Goal: Complete application form

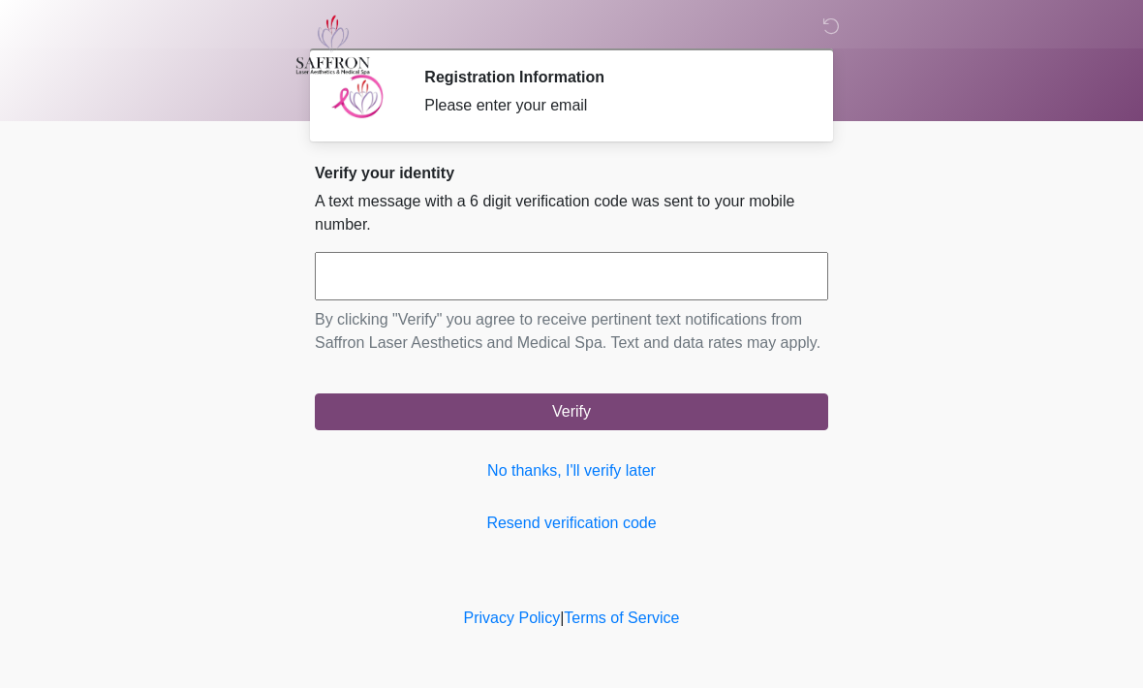
click at [377, 266] on input "text" at bounding box center [572, 276] width 514 height 48
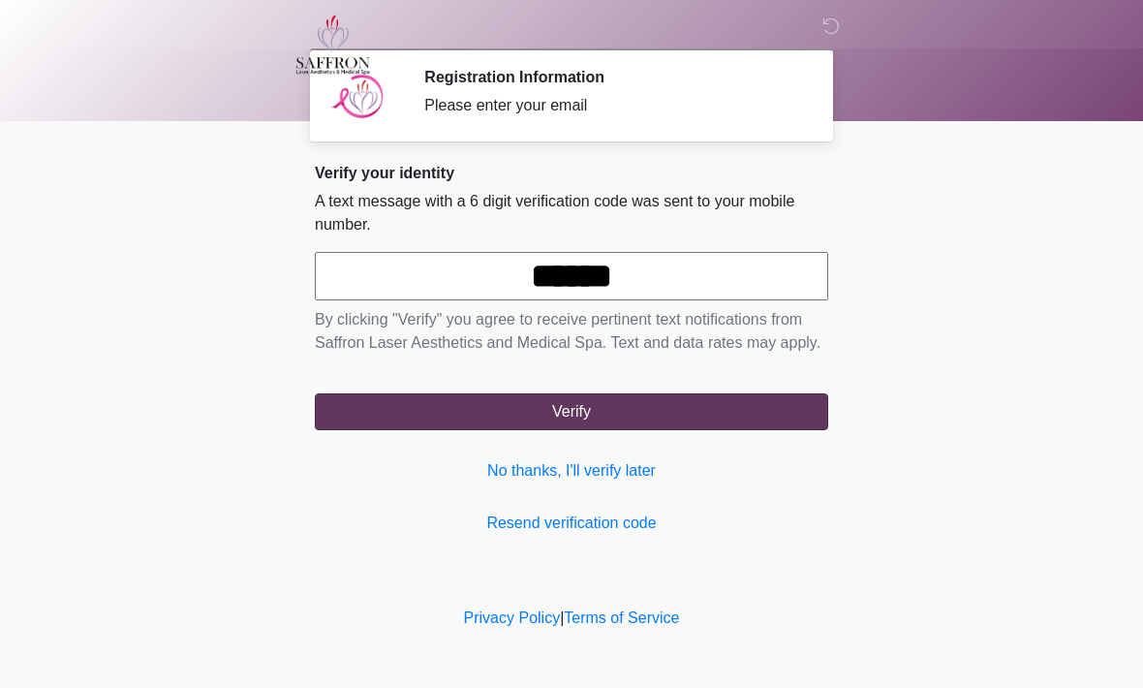
type input "******"
click at [704, 430] on button "Verify" at bounding box center [572, 411] width 514 height 37
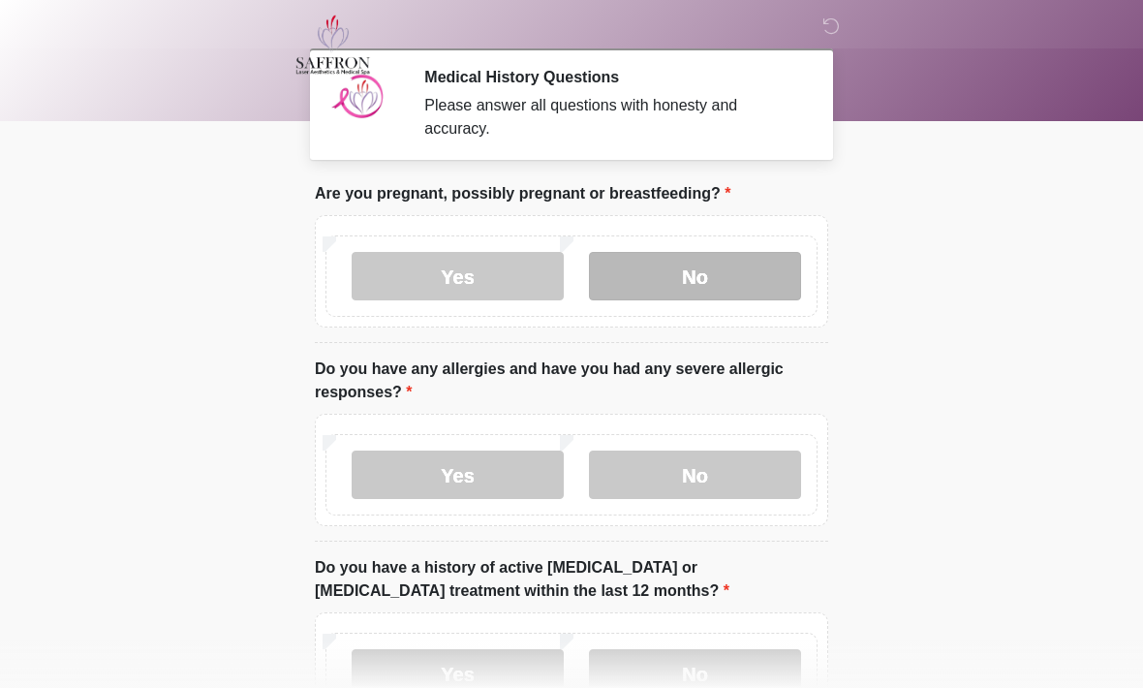
click at [699, 271] on label "No" at bounding box center [695, 276] width 212 height 48
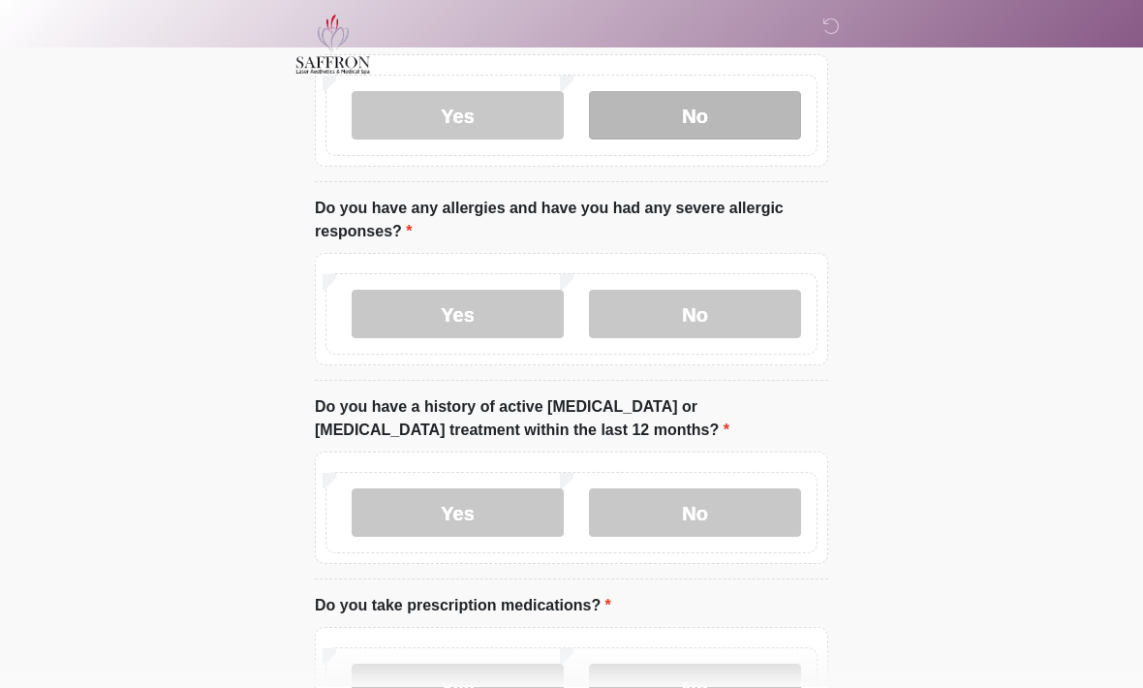
scroll to position [162, 0]
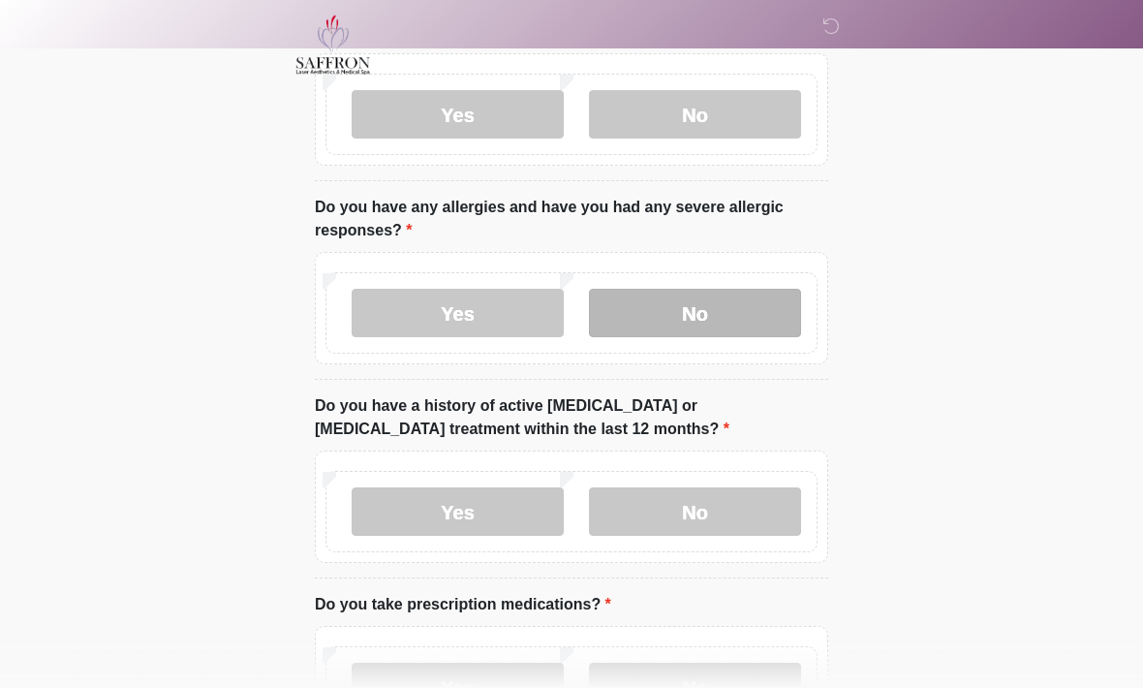
click at [727, 302] on label "No" at bounding box center [695, 313] width 212 height 48
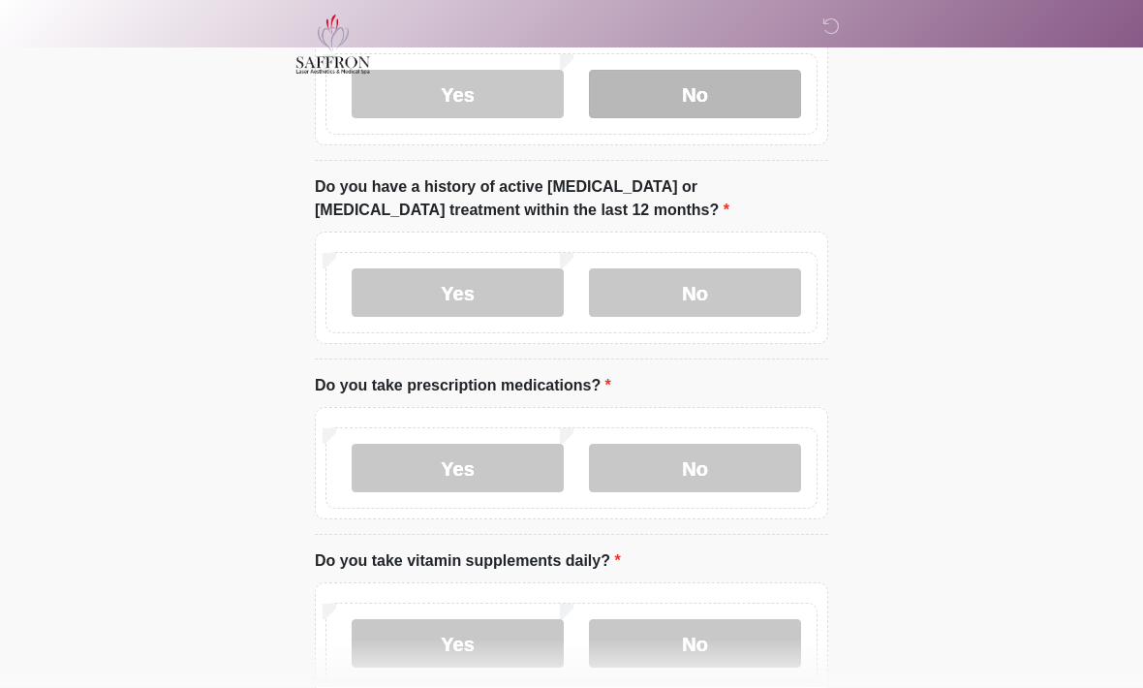
scroll to position [381, 0]
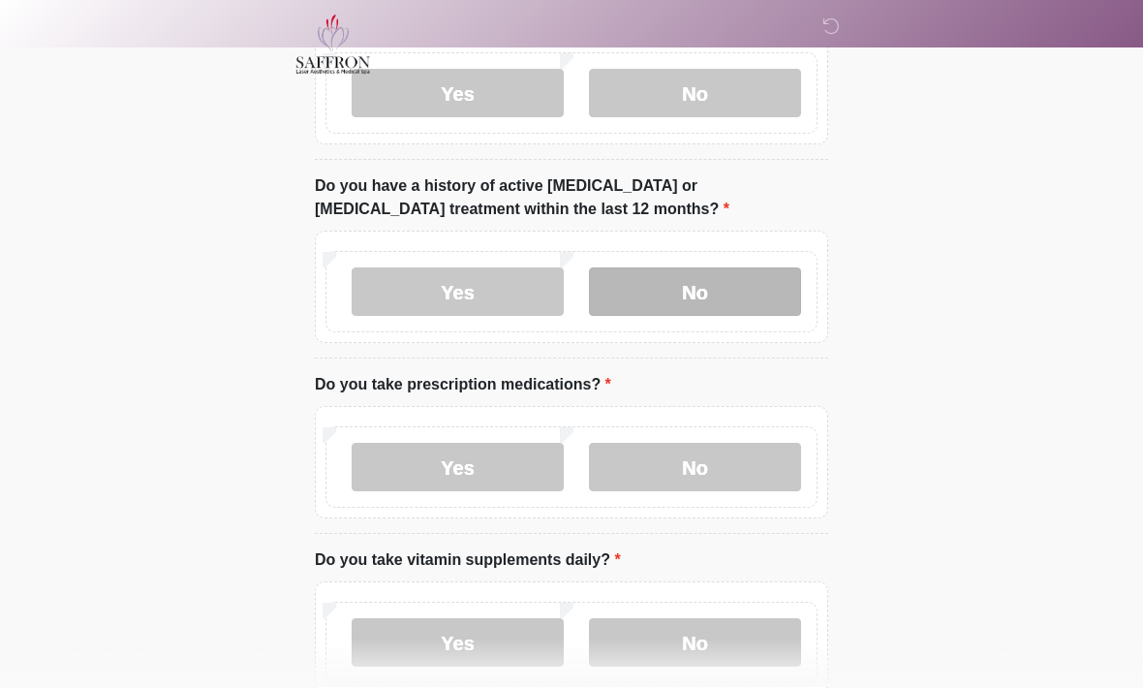
click at [725, 280] on label "No" at bounding box center [695, 292] width 212 height 48
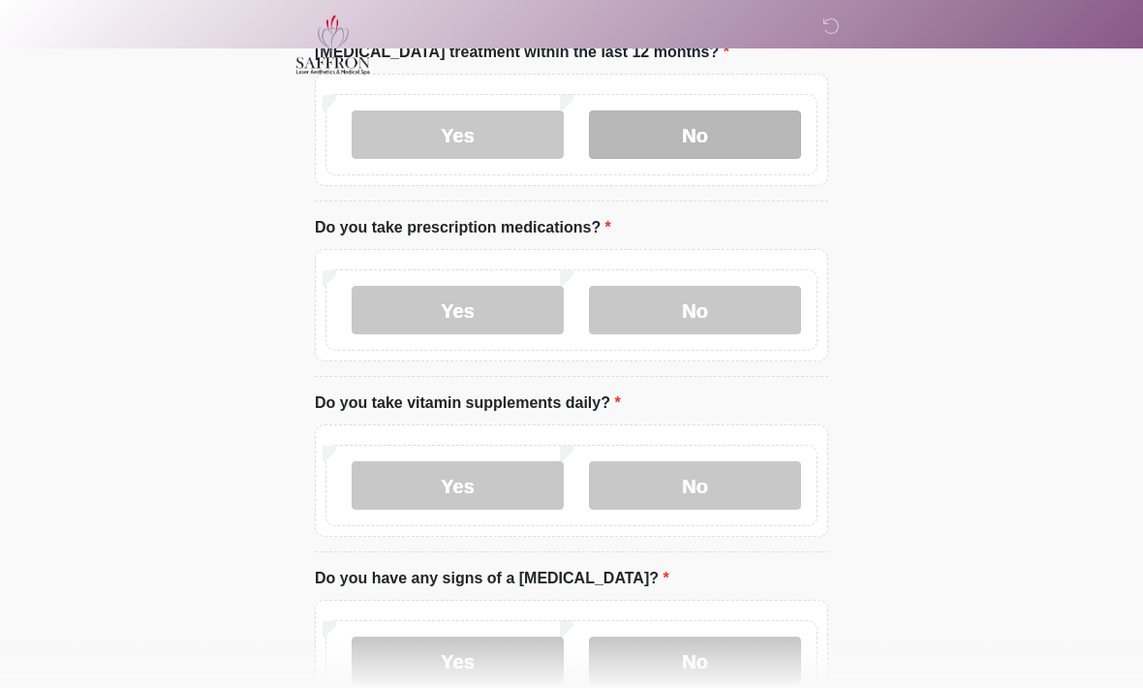
scroll to position [542, 0]
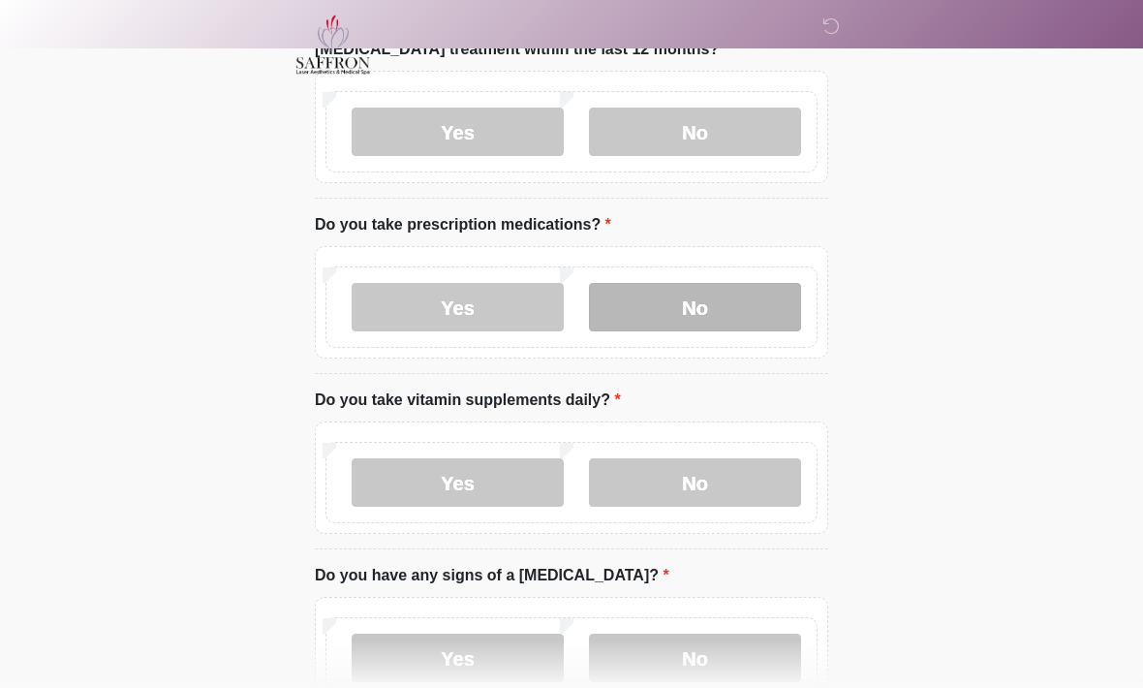
click at [736, 297] on label "No" at bounding box center [695, 307] width 212 height 48
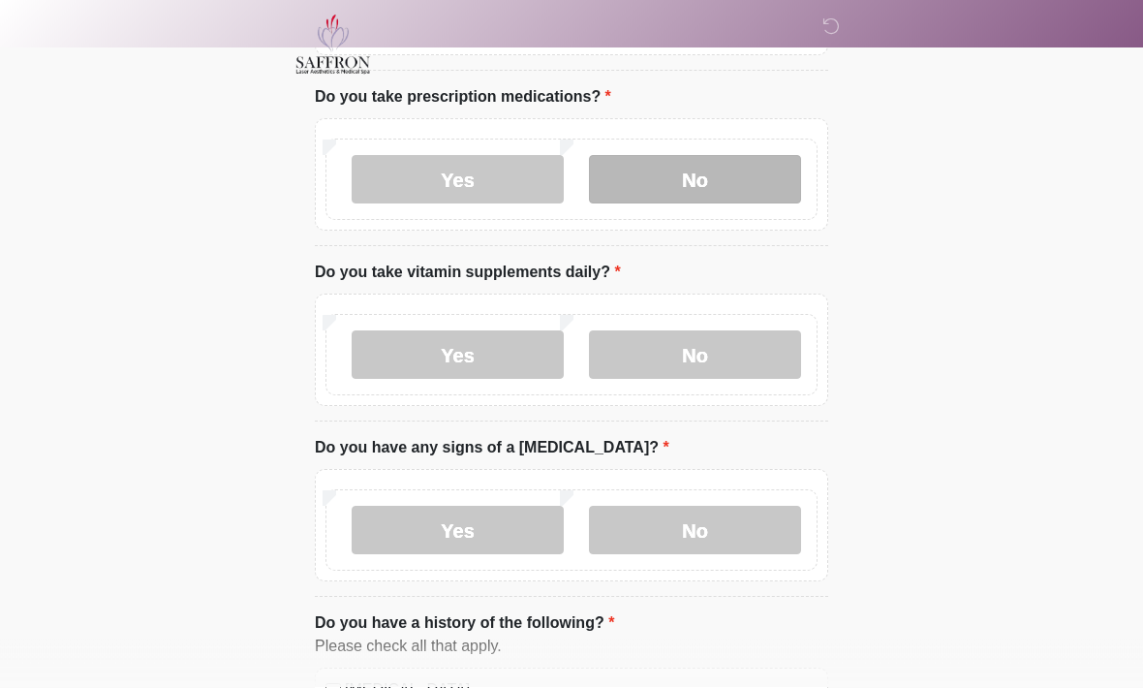
scroll to position [693, 0]
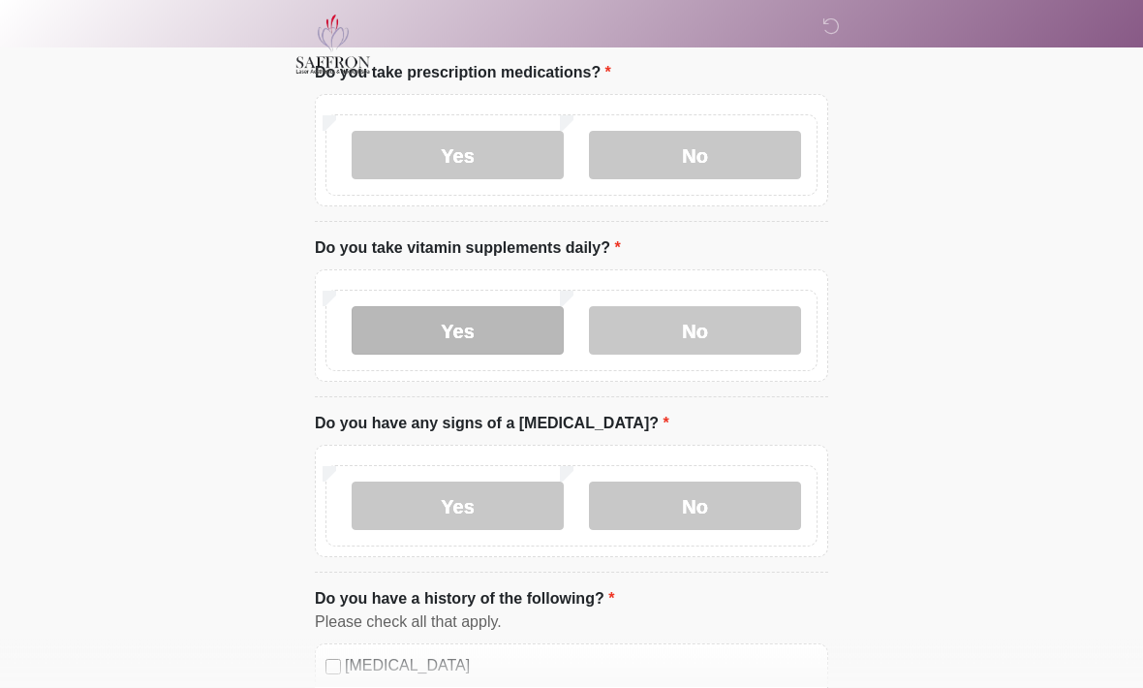
click at [520, 323] on label "Yes" at bounding box center [458, 331] width 212 height 48
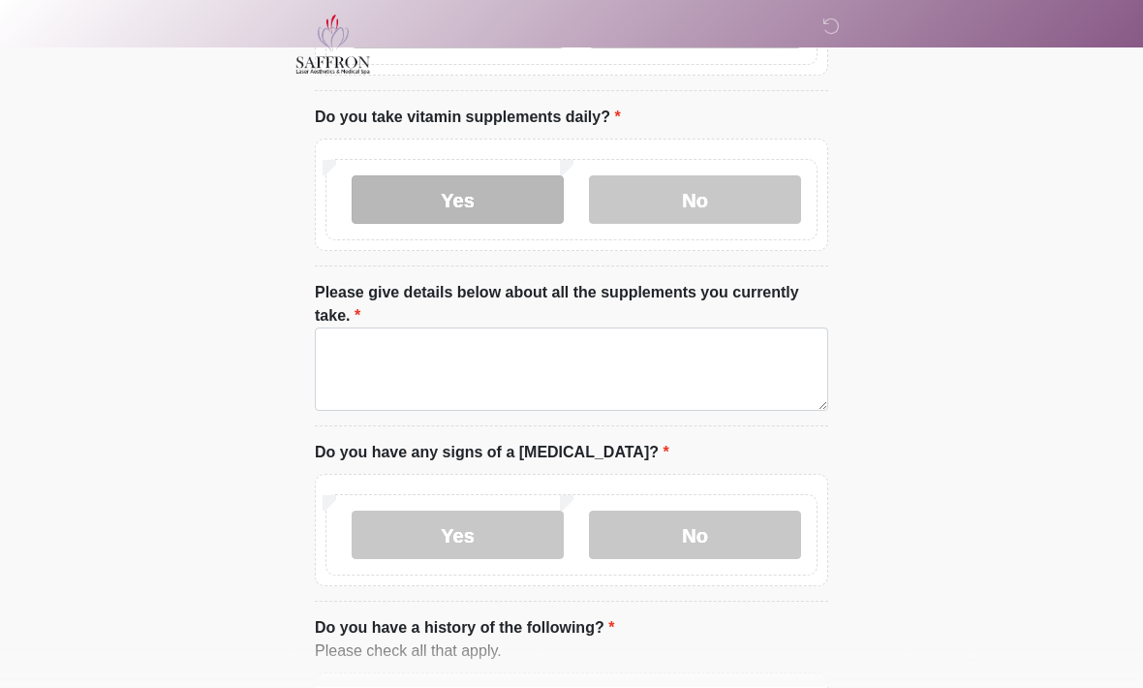
scroll to position [826, 0]
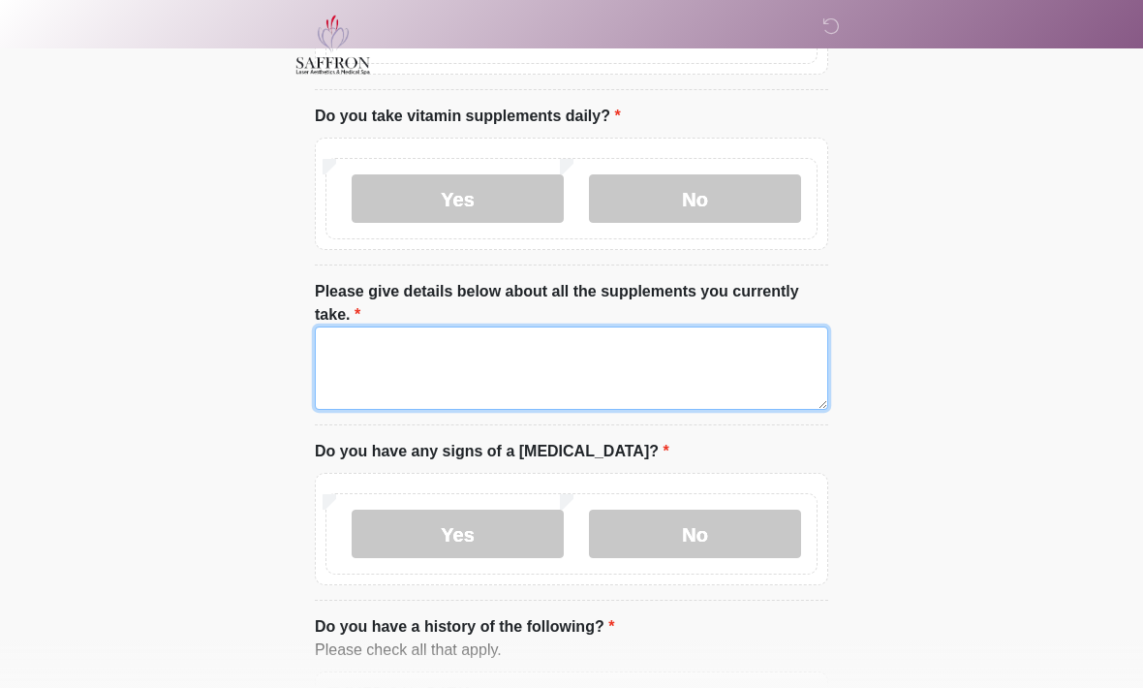
click at [630, 357] on textarea "Please give details below about all the supplements you currently take." at bounding box center [572, 368] width 514 height 83
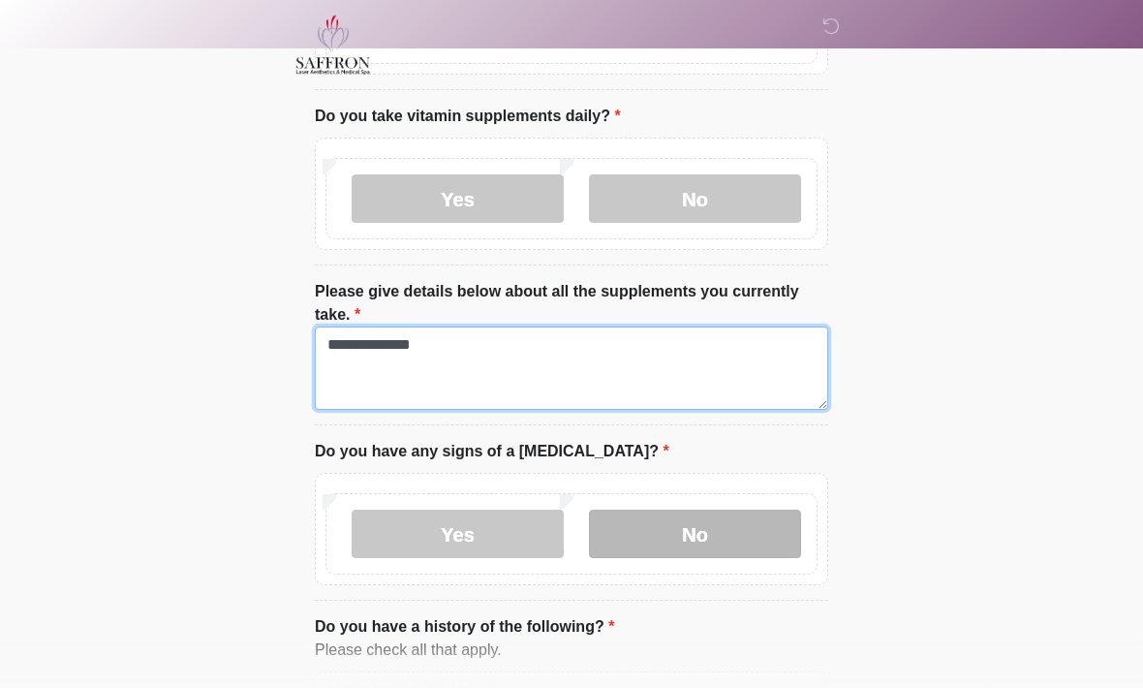
type textarea "**********"
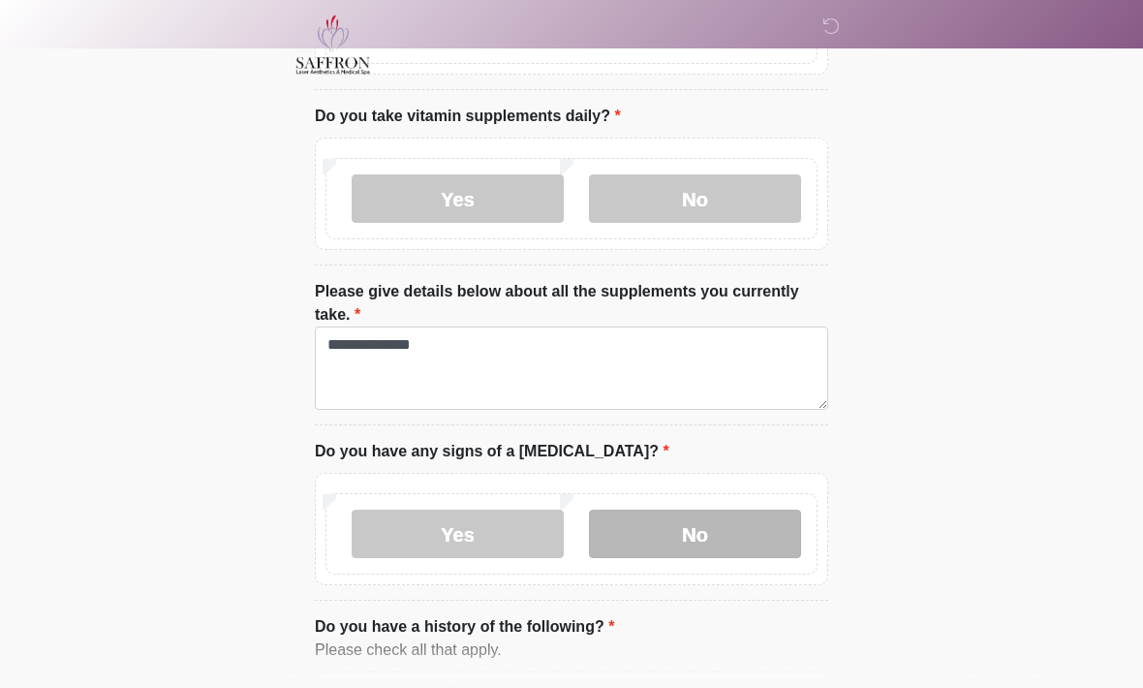
click at [660, 526] on label "No" at bounding box center [695, 534] width 212 height 48
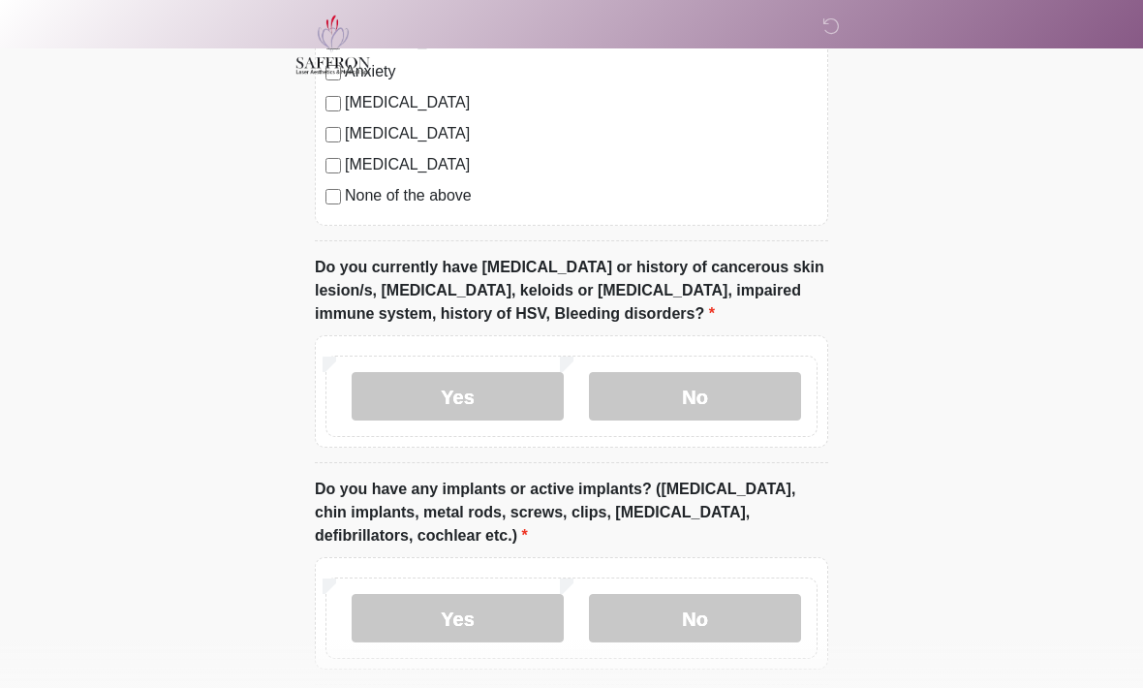
scroll to position [1667, 0]
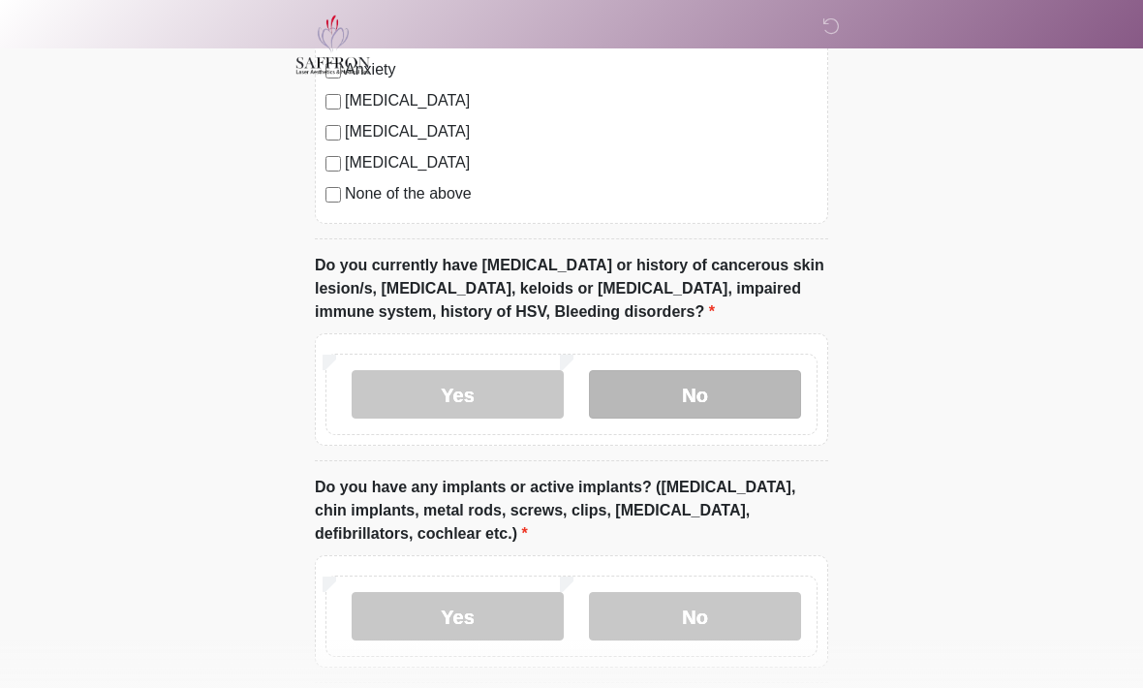
click at [695, 377] on label "No" at bounding box center [695, 394] width 212 height 48
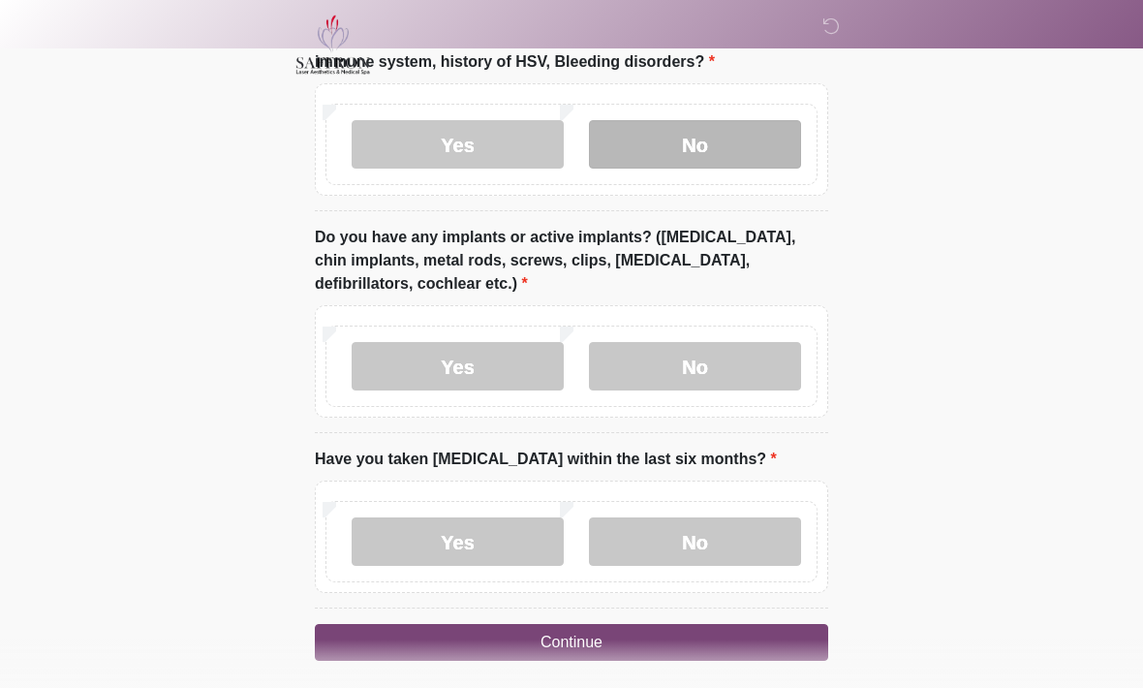
scroll to position [1923, 0]
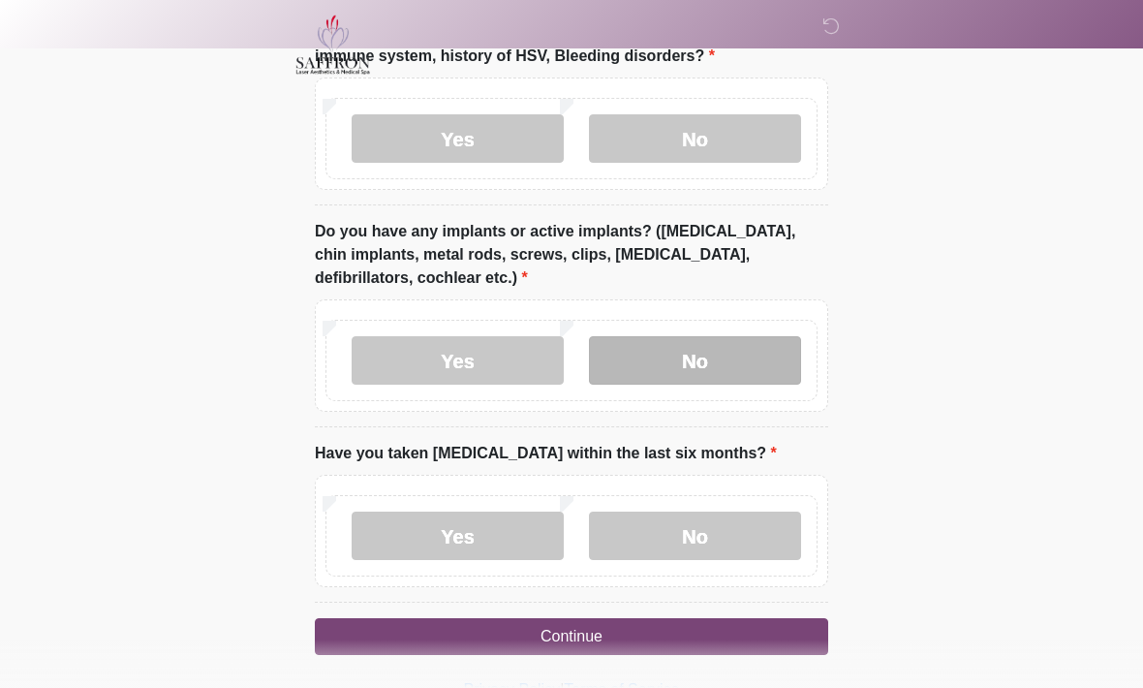
click at [682, 353] on label "No" at bounding box center [695, 360] width 212 height 48
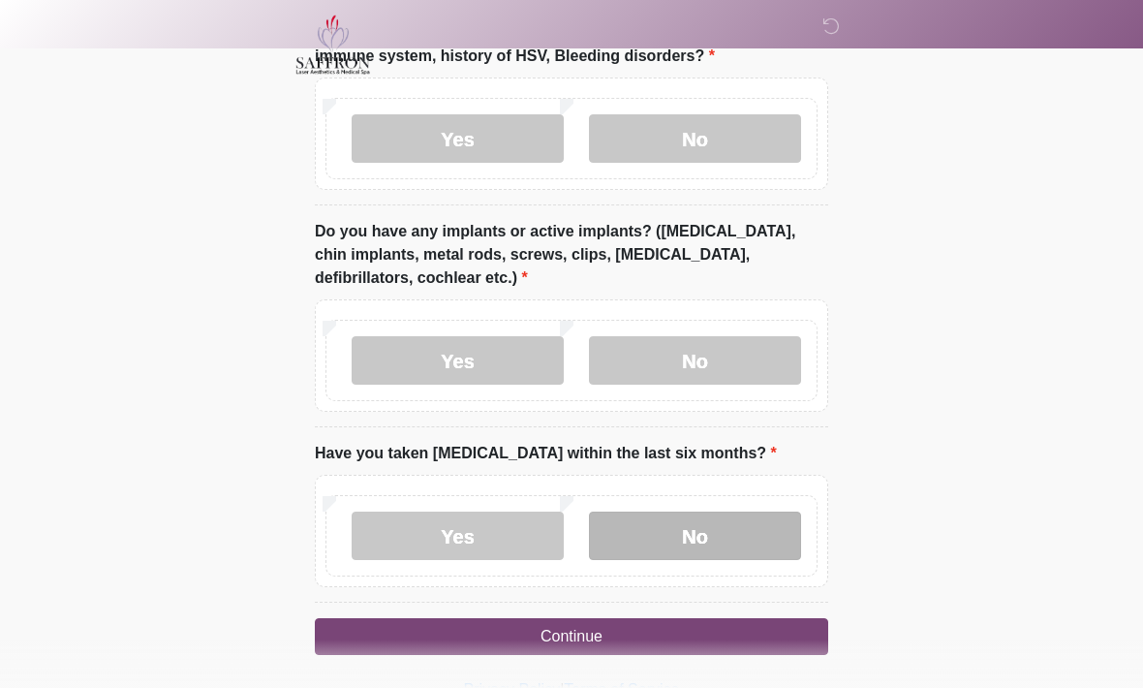
click at [659, 530] on label "No" at bounding box center [695, 536] width 212 height 48
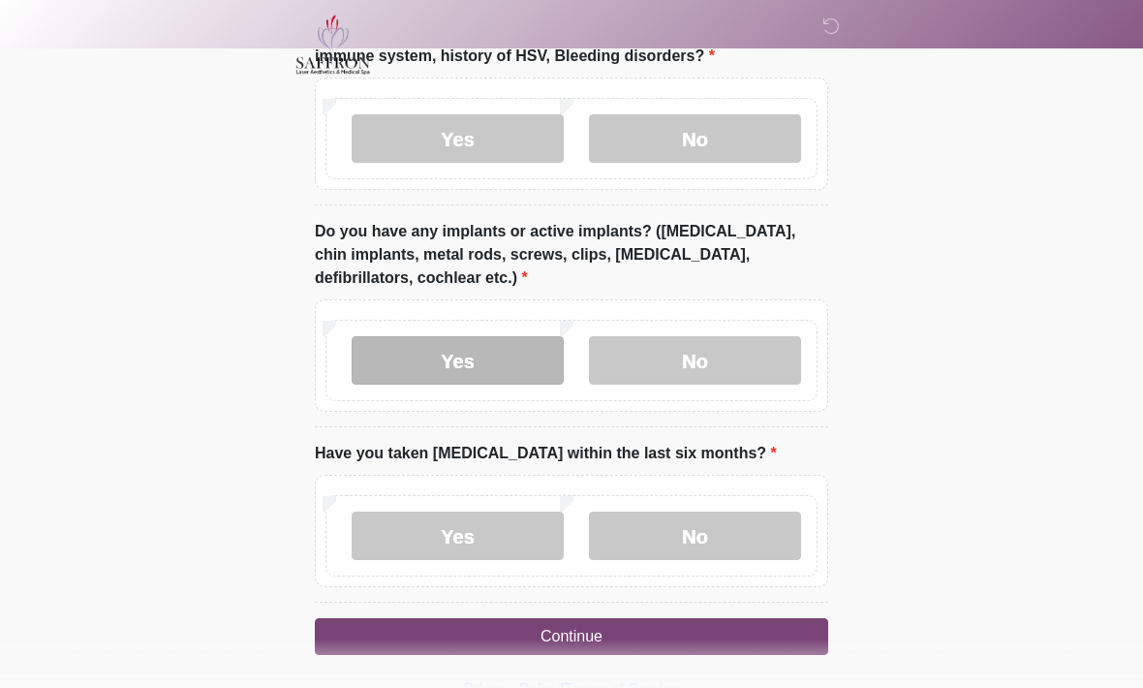
click at [498, 366] on label "Yes" at bounding box center [458, 360] width 212 height 48
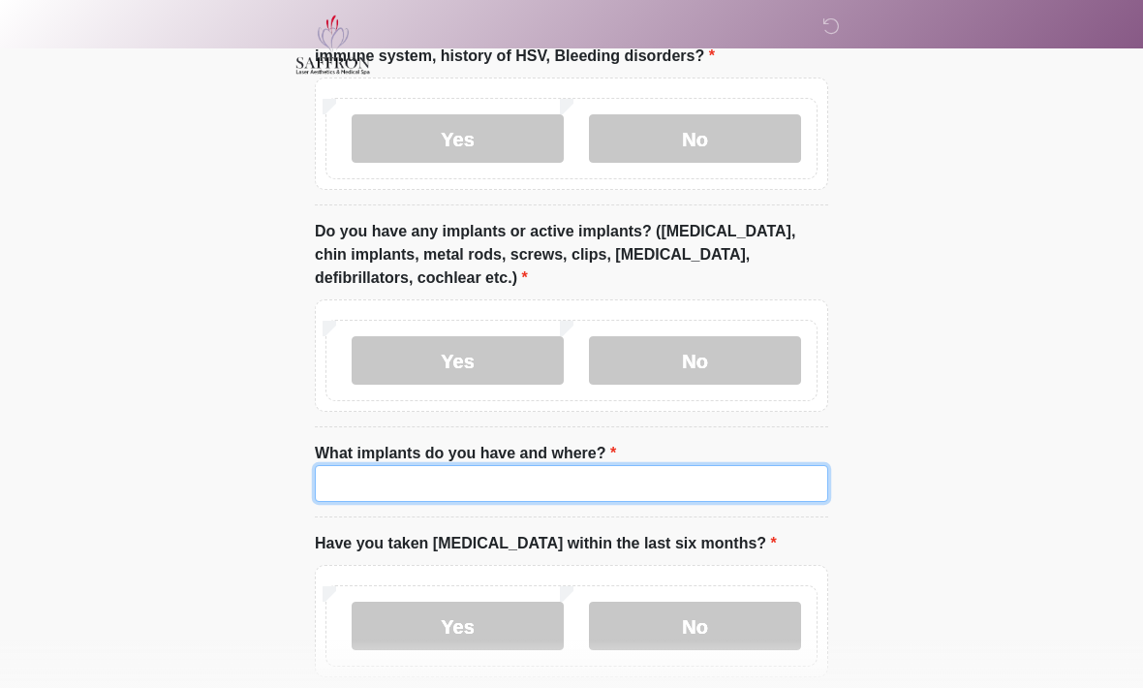
click at [527, 472] on input "What implants do you have and where?" at bounding box center [572, 483] width 514 height 37
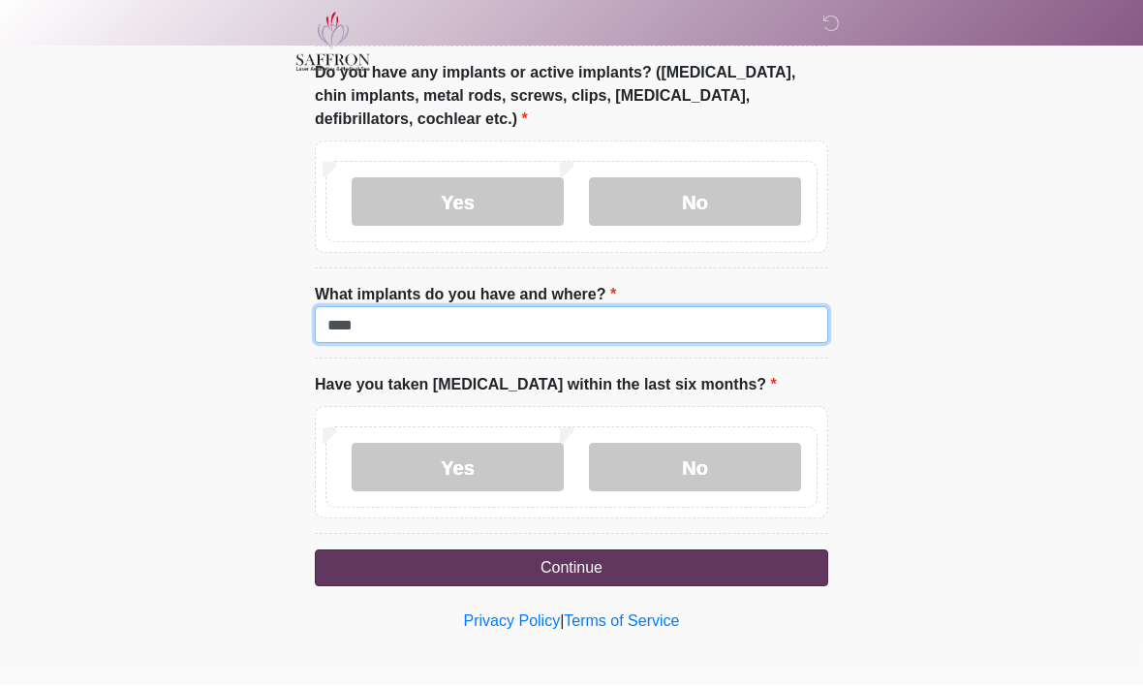
type input "***"
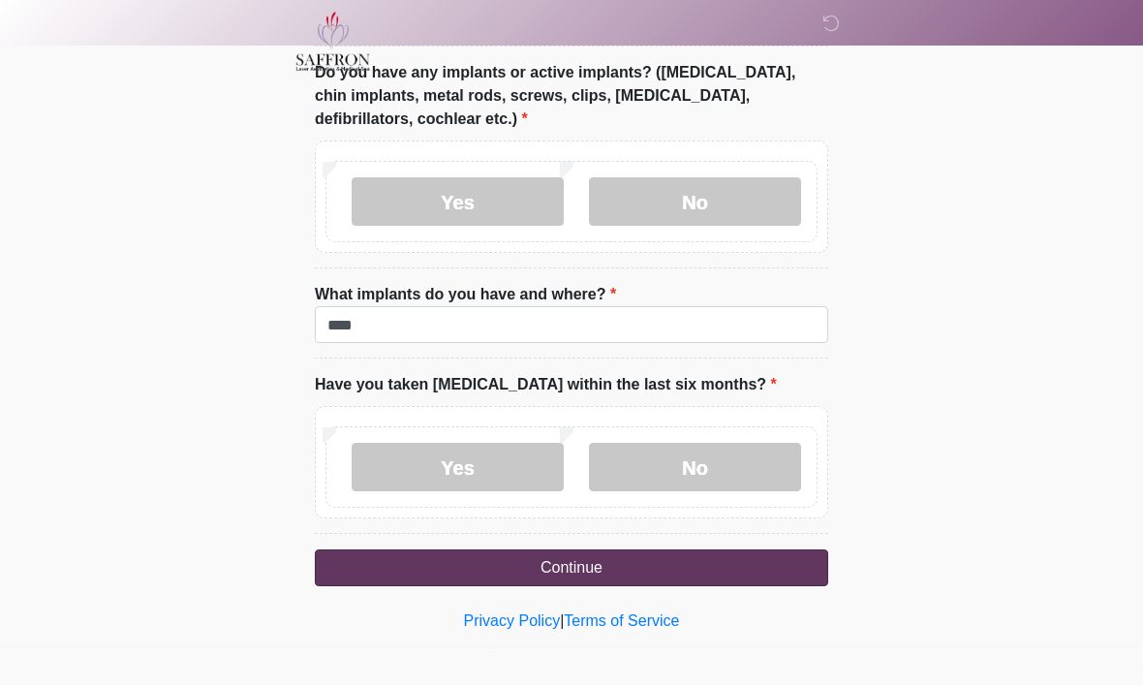
click at [702, 563] on button "Continue" at bounding box center [572, 570] width 514 height 37
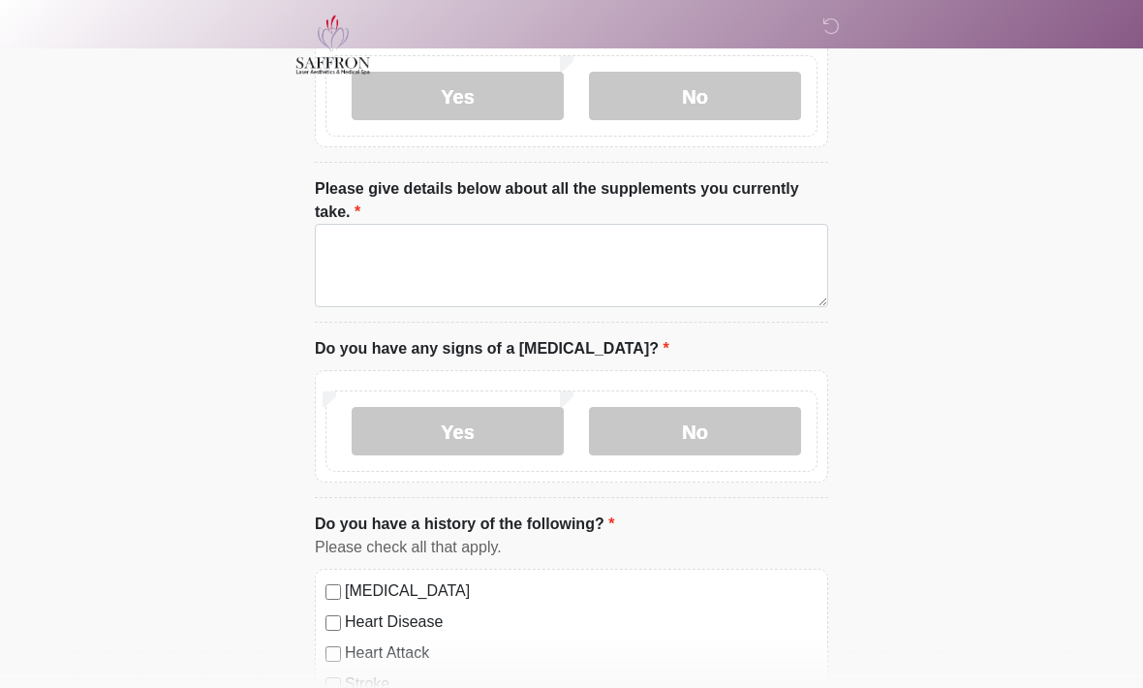
scroll to position [0, 0]
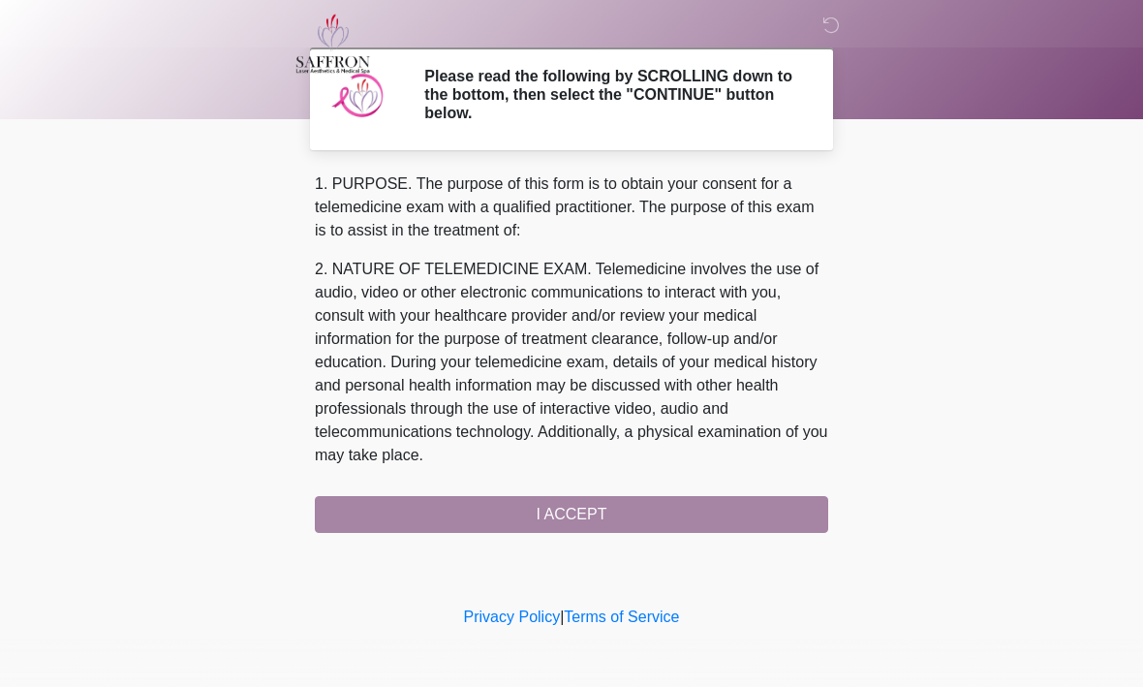
click at [454, 507] on div "1. PURPOSE. The purpose of this form is to obtain your consent for a telemedici…" at bounding box center [572, 353] width 514 height 360
click at [577, 517] on div "1. PURPOSE. The purpose of this form is to obtain your consent for a telemedici…" at bounding box center [572, 353] width 514 height 360
click at [596, 508] on div "1. PURPOSE. The purpose of this form is to obtain your consent for a telemedici…" at bounding box center [572, 353] width 514 height 360
click at [585, 505] on div "1. PURPOSE. The purpose of this form is to obtain your consent for a telemedici…" at bounding box center [572, 353] width 514 height 360
click at [680, 513] on div "1. PURPOSE. The purpose of this form is to obtain your consent for a telemedici…" at bounding box center [572, 353] width 514 height 360
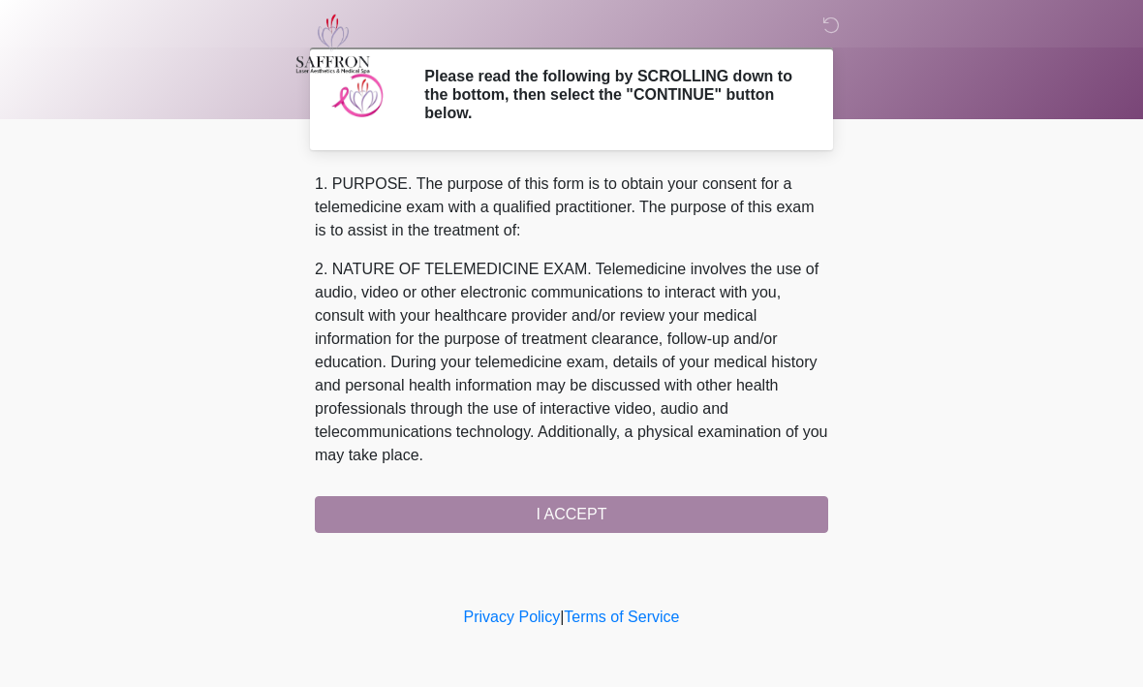
click at [562, 516] on div "1. PURPOSE. The purpose of this form is to obtain your consent for a telemedici…" at bounding box center [572, 353] width 514 height 360
click at [584, 512] on div "1. PURPOSE. The purpose of this form is to obtain your consent for a telemedici…" at bounding box center [572, 353] width 514 height 360
click at [638, 508] on div "1. PURPOSE. The purpose of this form is to obtain your consent for a telemedici…" at bounding box center [572, 353] width 514 height 360
click at [567, 521] on div "1. PURPOSE. The purpose of this form is to obtain your consent for a telemedici…" at bounding box center [572, 353] width 514 height 360
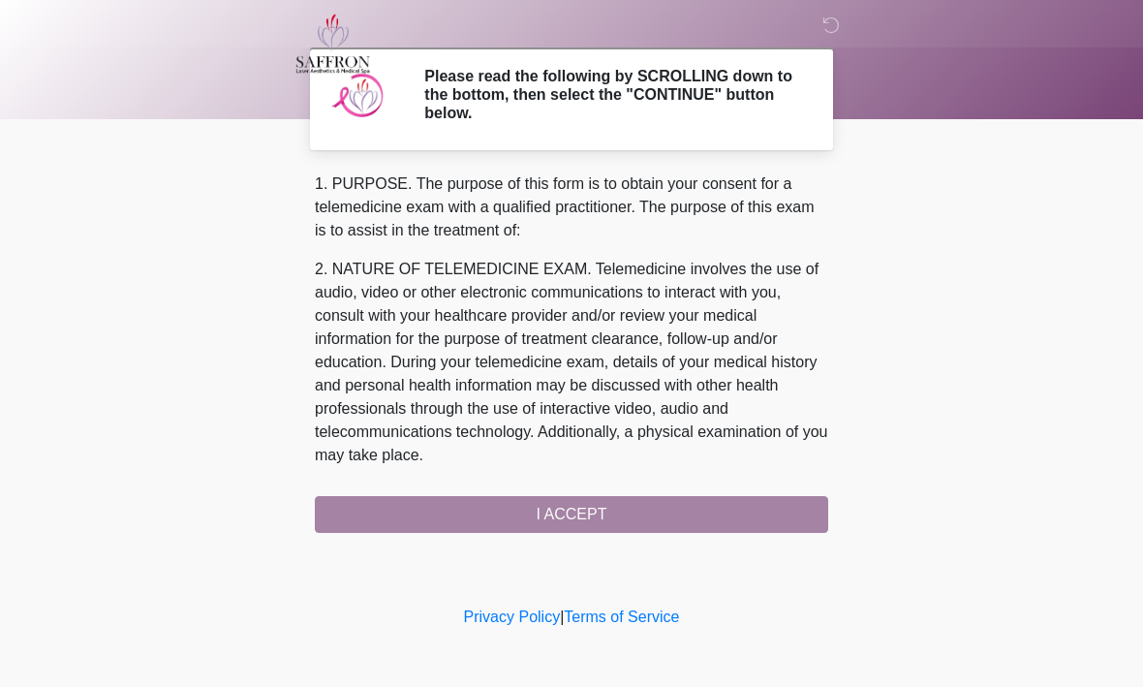
click at [567, 521] on div "1. PURPOSE. The purpose of this form is to obtain your consent for a telemedici…" at bounding box center [572, 353] width 514 height 360
click at [597, 508] on div "1. PURPOSE. The purpose of this form is to obtain your consent for a telemedici…" at bounding box center [572, 353] width 514 height 360
click at [612, 512] on div "1. PURPOSE. The purpose of this form is to obtain your consent for a telemedici…" at bounding box center [572, 353] width 514 height 360
click at [563, 524] on div "1. PURPOSE. The purpose of this form is to obtain your consent for a telemedici…" at bounding box center [572, 353] width 514 height 360
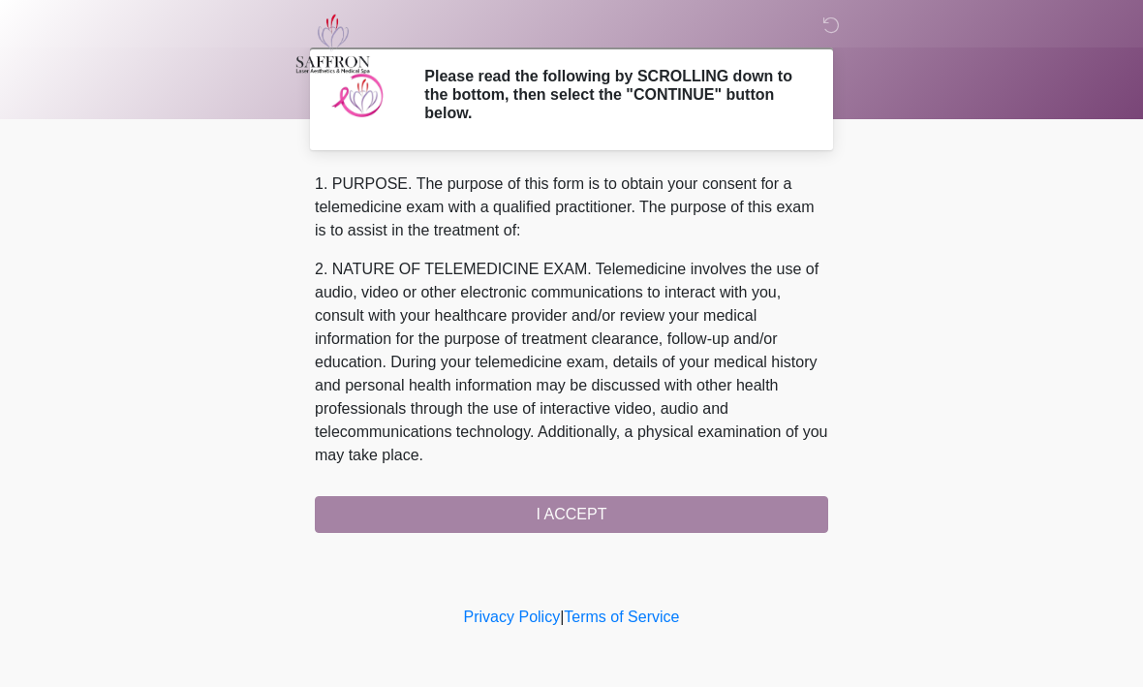
click at [563, 524] on div "1. PURPOSE. The purpose of this form is to obtain your consent for a telemedici…" at bounding box center [572, 353] width 514 height 360
click at [585, 513] on div "1. PURPOSE. The purpose of this form is to obtain your consent for a telemedici…" at bounding box center [572, 353] width 514 height 360
click at [517, 514] on div "1. PURPOSE. The purpose of this form is to obtain your consent for a telemedici…" at bounding box center [572, 353] width 514 height 360
click at [517, 513] on div "1. PURPOSE. The purpose of this form is to obtain your consent for a telemedici…" at bounding box center [572, 353] width 514 height 360
click at [492, 510] on div "1. PURPOSE. The purpose of this form is to obtain your consent for a telemedici…" at bounding box center [572, 353] width 514 height 360
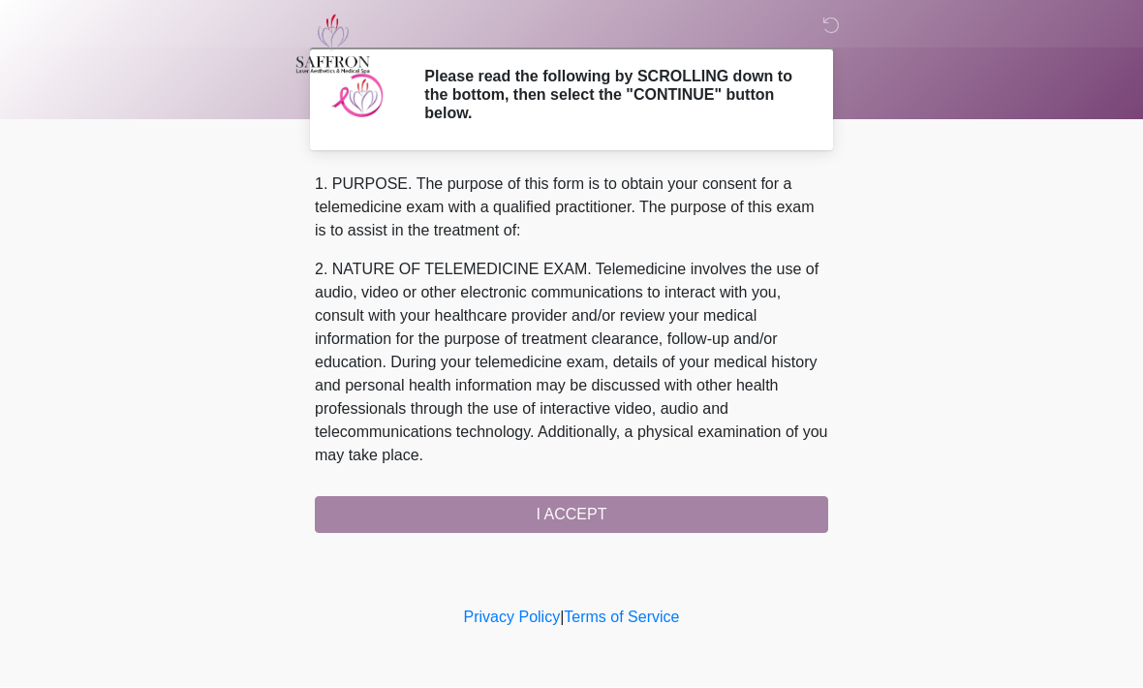
click at [490, 498] on div "1. PURPOSE. The purpose of this form is to obtain your consent for a telemedici…" at bounding box center [572, 353] width 514 height 360
click at [504, 511] on div "1. PURPOSE. The purpose of this form is to obtain your consent for a telemedici…" at bounding box center [572, 353] width 514 height 360
click at [545, 517] on div "1. PURPOSE. The purpose of this form is to obtain your consent for a telemedici…" at bounding box center [572, 353] width 514 height 360
click at [541, 512] on div "1. PURPOSE. The purpose of this form is to obtain your consent for a telemedici…" at bounding box center [572, 353] width 514 height 360
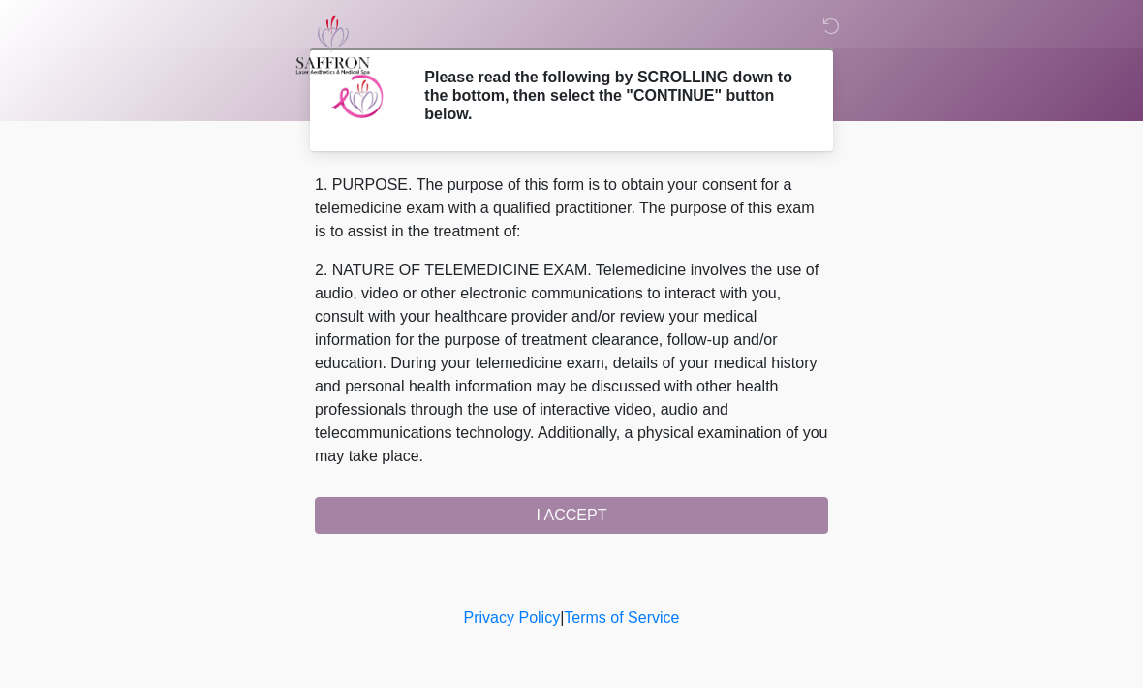
click at [541, 511] on div "1. PURPOSE. The purpose of this form is to obtain your consent for a telemedici…" at bounding box center [572, 353] width 514 height 360
click at [556, 520] on div "1. PURPOSE. The purpose of this form is to obtain your consent for a telemedici…" at bounding box center [572, 353] width 514 height 360
click at [544, 509] on div "1. PURPOSE. The purpose of this form is to obtain your consent for a telemedici…" at bounding box center [572, 353] width 514 height 360
click at [576, 517] on div "1. PURPOSE. The purpose of this form is to obtain your consent for a telemedici…" at bounding box center [572, 353] width 514 height 360
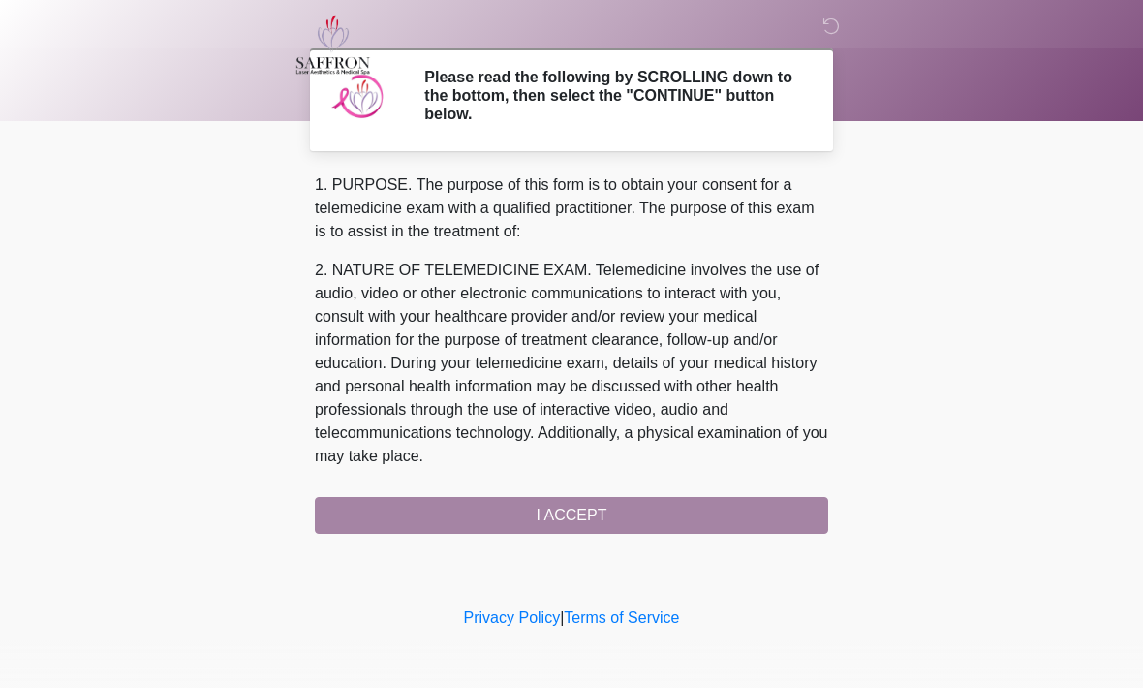
click at [576, 516] on div "1. PURPOSE. The purpose of this form is to obtain your consent for a telemedici…" at bounding box center [572, 353] width 514 height 360
click at [565, 520] on div "1. PURPOSE. The purpose of this form is to obtain your consent for a telemedici…" at bounding box center [572, 353] width 514 height 360
click at [567, 516] on div "1. PURPOSE. The purpose of this form is to obtain your consent for a telemedici…" at bounding box center [572, 353] width 514 height 360
click at [588, 521] on div "1. PURPOSE. The purpose of this form is to obtain your consent for a telemedici…" at bounding box center [572, 353] width 514 height 360
click at [607, 513] on div "1. PURPOSE. The purpose of this form is to obtain your consent for a telemedici…" at bounding box center [572, 353] width 514 height 360
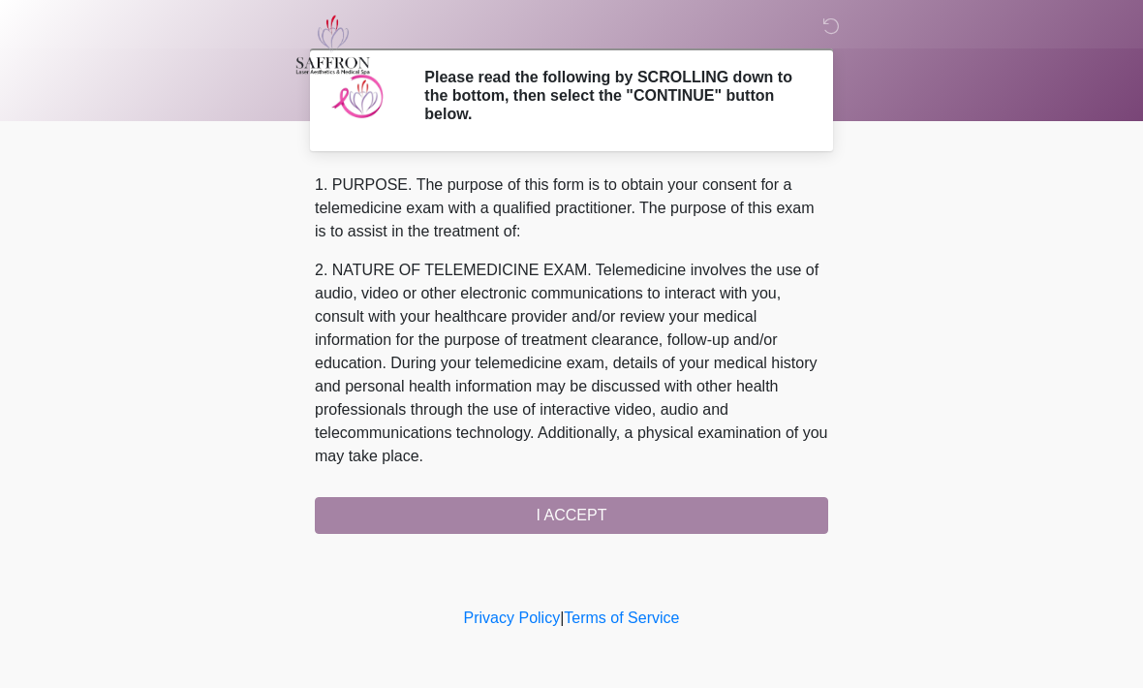
click at [615, 522] on div "1. PURPOSE. The purpose of this form is to obtain your consent for a telemedici…" at bounding box center [572, 353] width 514 height 360
click at [587, 506] on div "1. PURPOSE. The purpose of this form is to obtain your consent for a telemedici…" at bounding box center [572, 353] width 514 height 360
click at [586, 505] on div "1. PURPOSE. The purpose of this form is to obtain your consent for a telemedici…" at bounding box center [572, 353] width 514 height 360
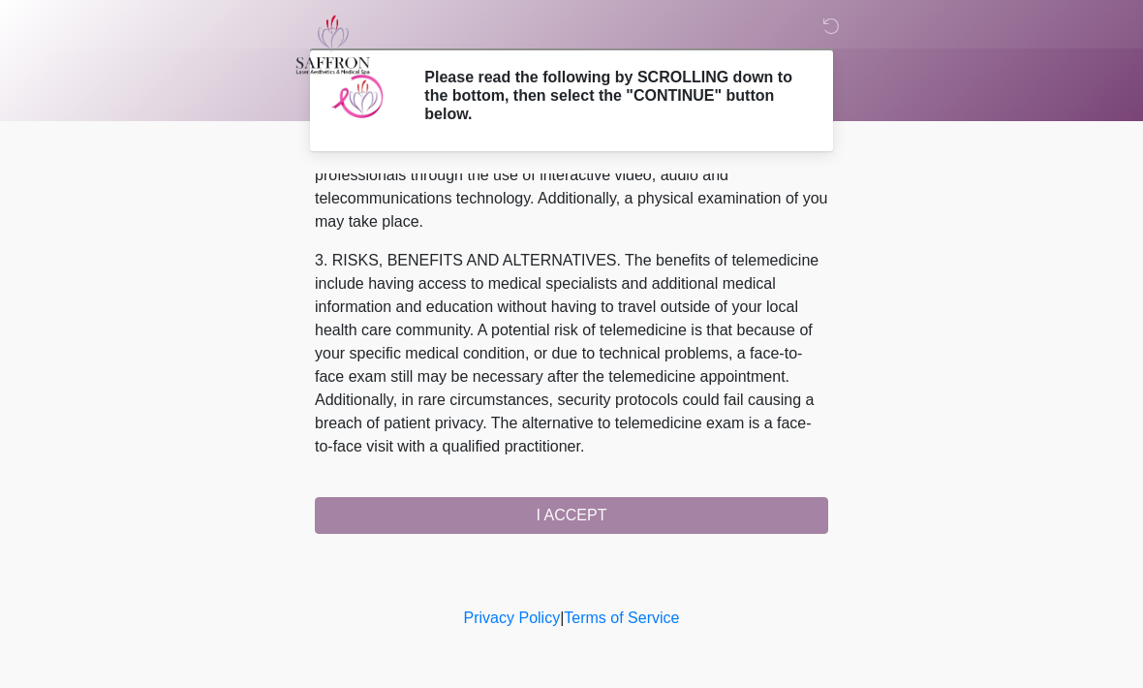
click at [806, 144] on section "Please read the following by SCROLLING down to the bottom, then select the "CON…" at bounding box center [571, 99] width 523 height 103
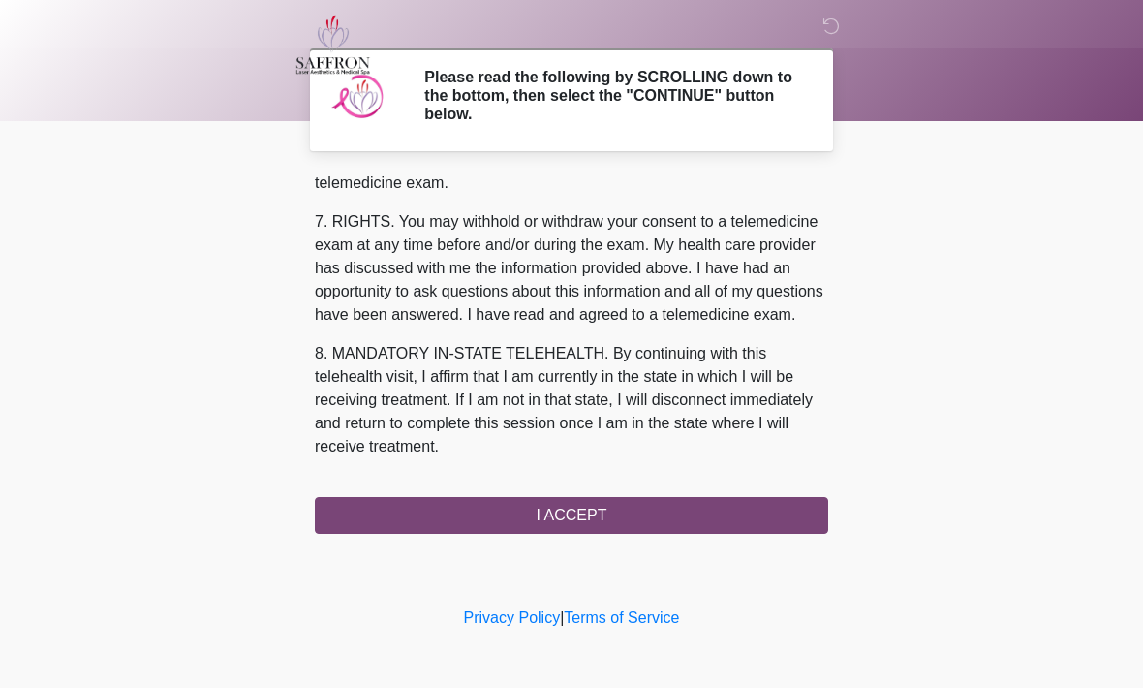
scroll to position [870, 0]
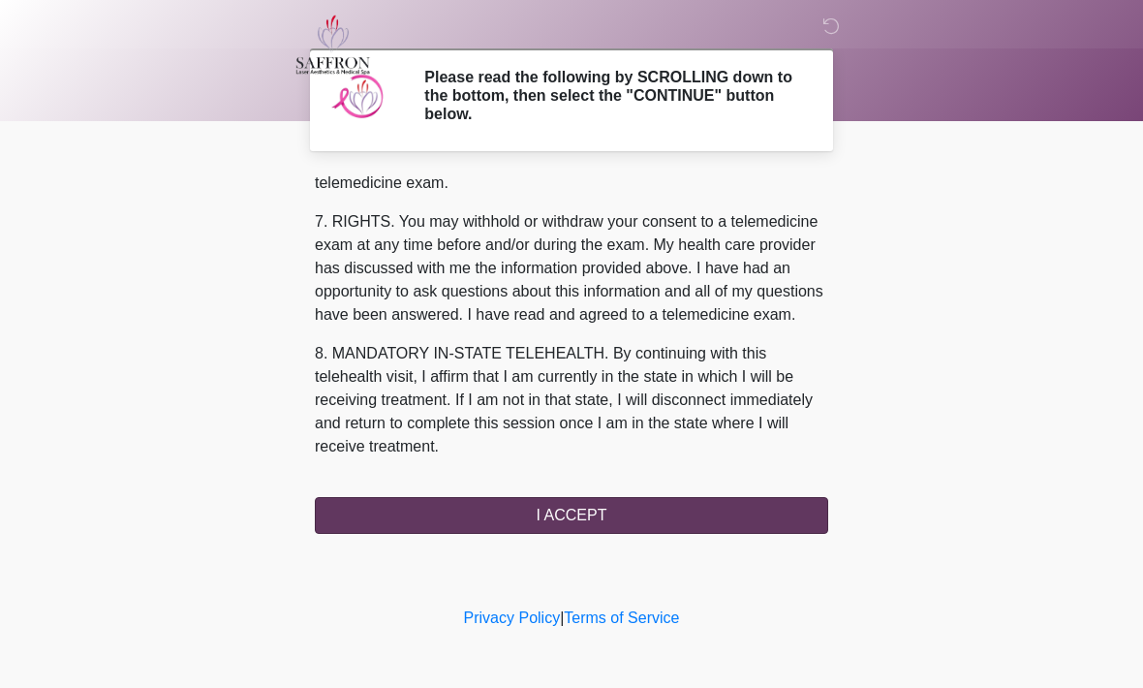
click at [615, 511] on button "I ACCEPT" at bounding box center [572, 515] width 514 height 37
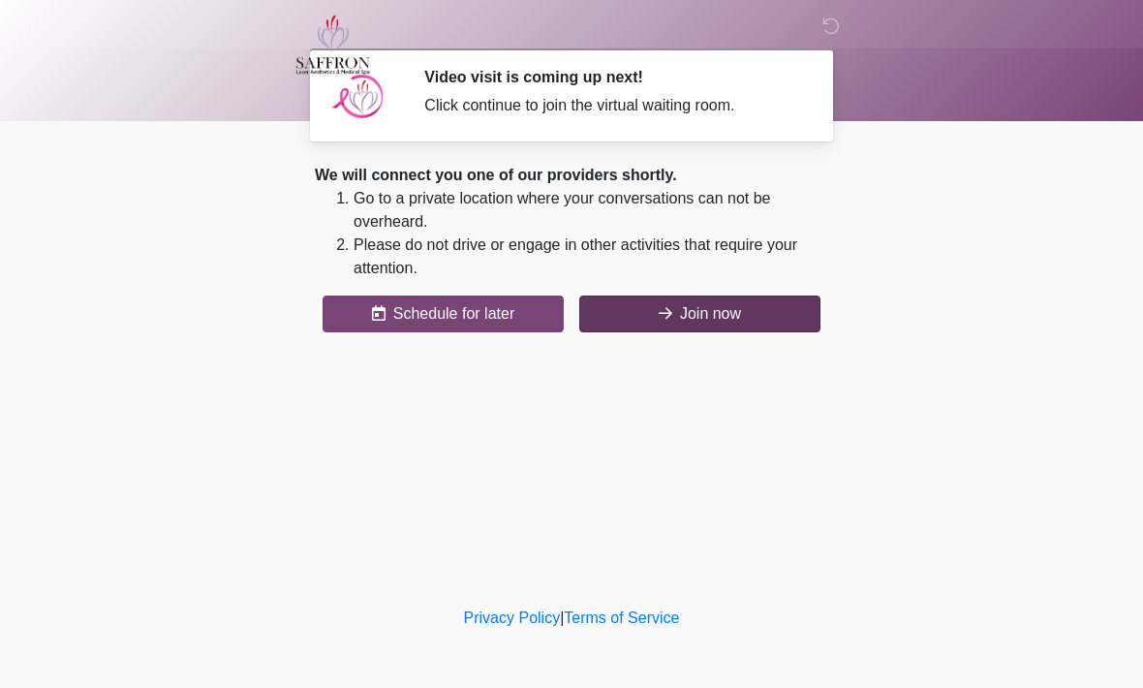
click at [715, 316] on button "Join now" at bounding box center [699, 314] width 241 height 37
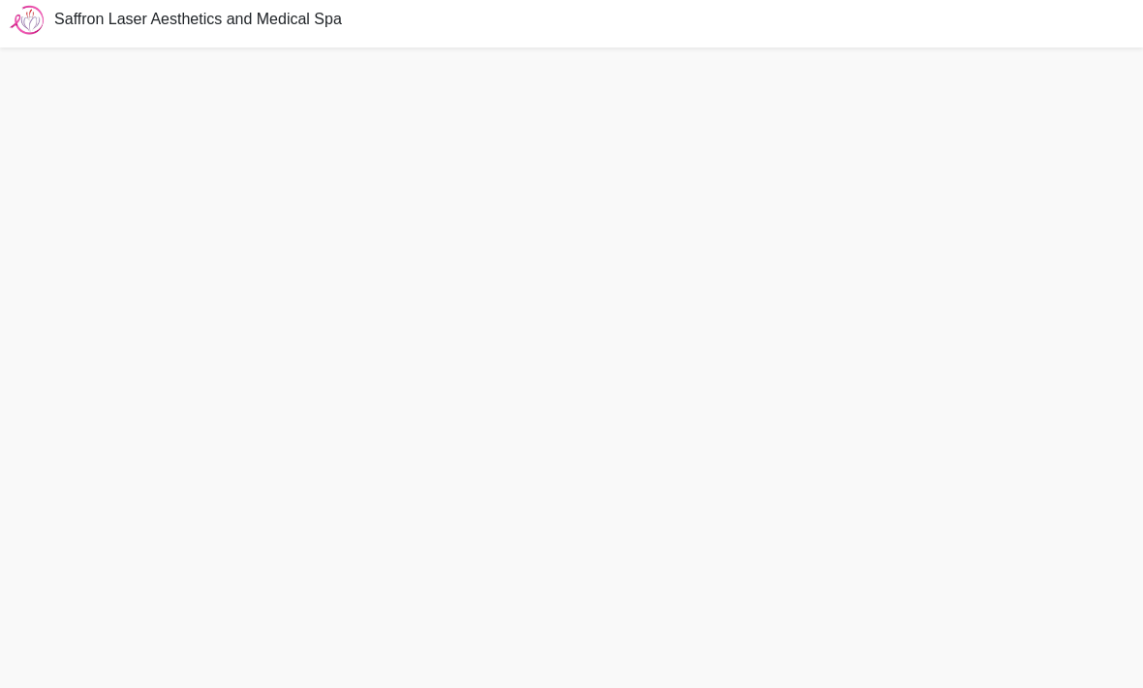
scroll to position [6, 0]
